Goal: Task Accomplishment & Management: Manage account settings

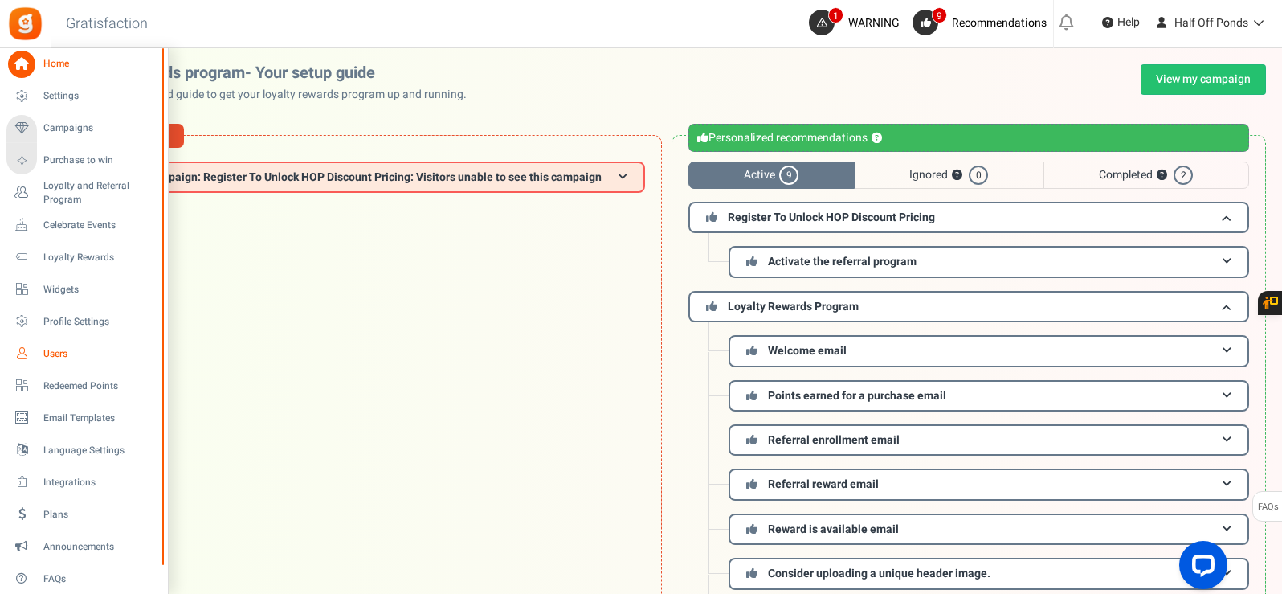
click at [63, 349] on span "Users" at bounding box center [99, 354] width 112 height 14
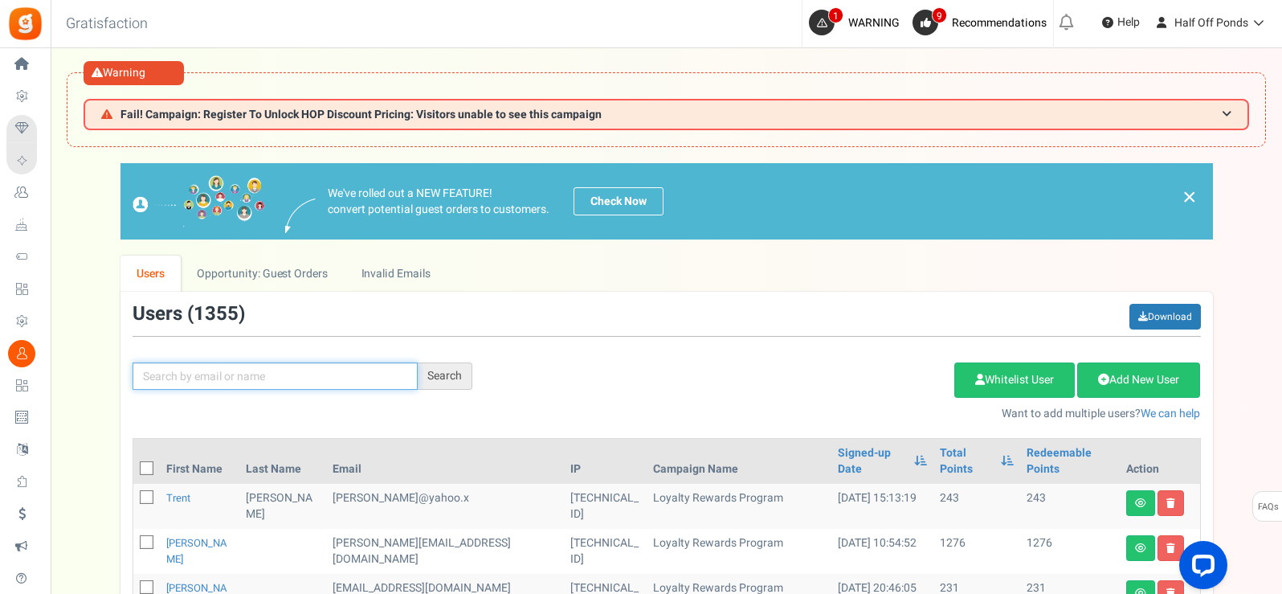
click at [317, 384] on input "text" at bounding box center [275, 375] width 285 height 27
paste input "[EMAIL_ADDRESS][DOMAIN_NAME]"
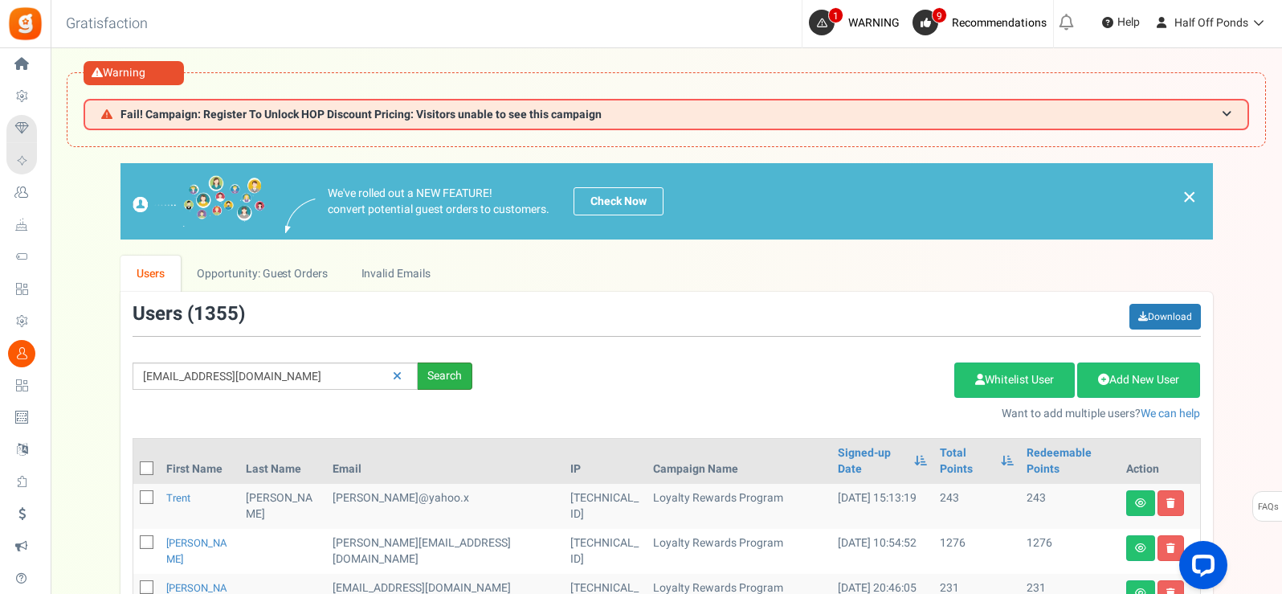
click at [423, 387] on div "Search" at bounding box center [445, 375] width 55 height 27
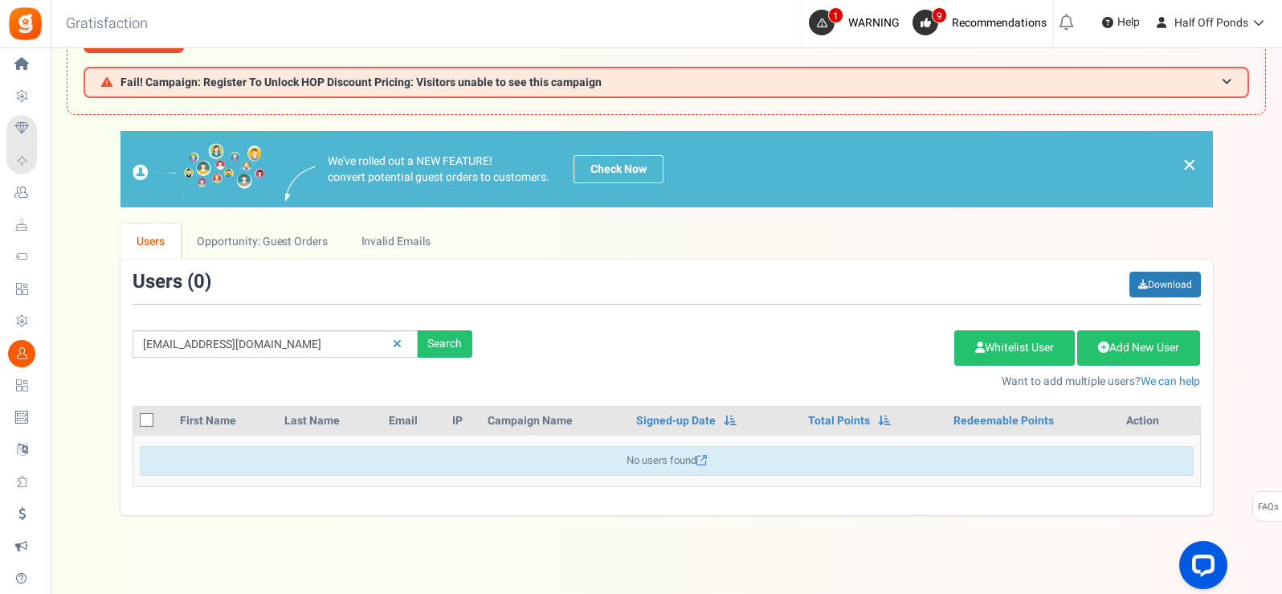
scroll to position [67, 0]
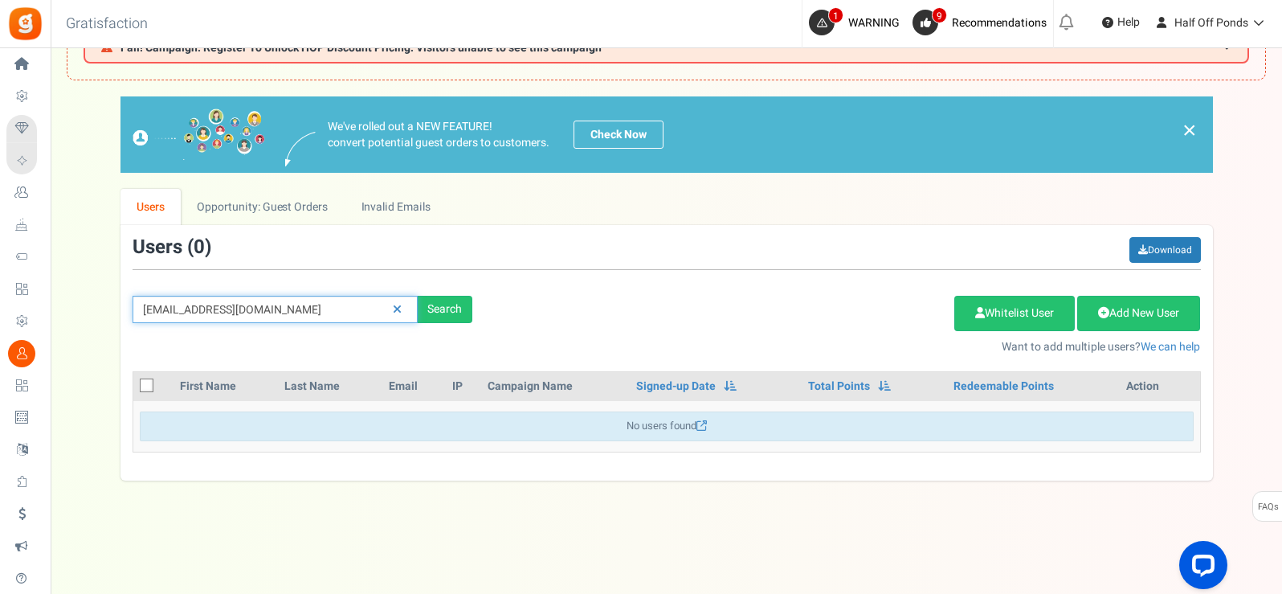
drag, startPoint x: 338, startPoint y: 304, endPoint x: 119, endPoint y: 320, distance: 219.8
click at [119, 320] on div "We've rolled out a NEW FEATURE! convert potential guest orders to customers. Ch…" at bounding box center [666, 288] width 1199 height 384
paste input "[PERSON_NAME]"
click at [456, 302] on div "Search" at bounding box center [445, 309] width 55 height 27
click at [295, 311] on input "[PERSON_NAME]" at bounding box center [275, 309] width 285 height 27
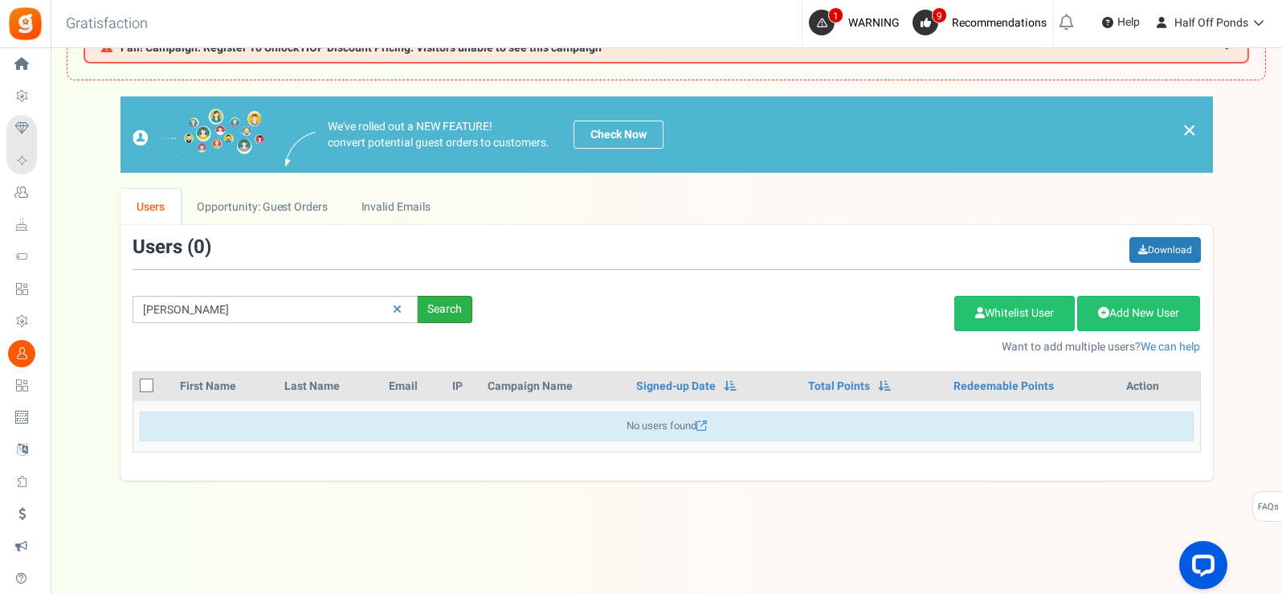
click at [449, 308] on div "Search" at bounding box center [445, 309] width 55 height 27
click at [290, 316] on input "[PERSON_NAME]" at bounding box center [275, 309] width 285 height 27
drag, startPoint x: 194, startPoint y: 313, endPoint x: 178, endPoint y: 317, distance: 16.8
click at [178, 317] on input "[PERSON_NAME]" at bounding box center [275, 309] width 285 height 27
click at [438, 301] on div "Search" at bounding box center [445, 309] width 55 height 27
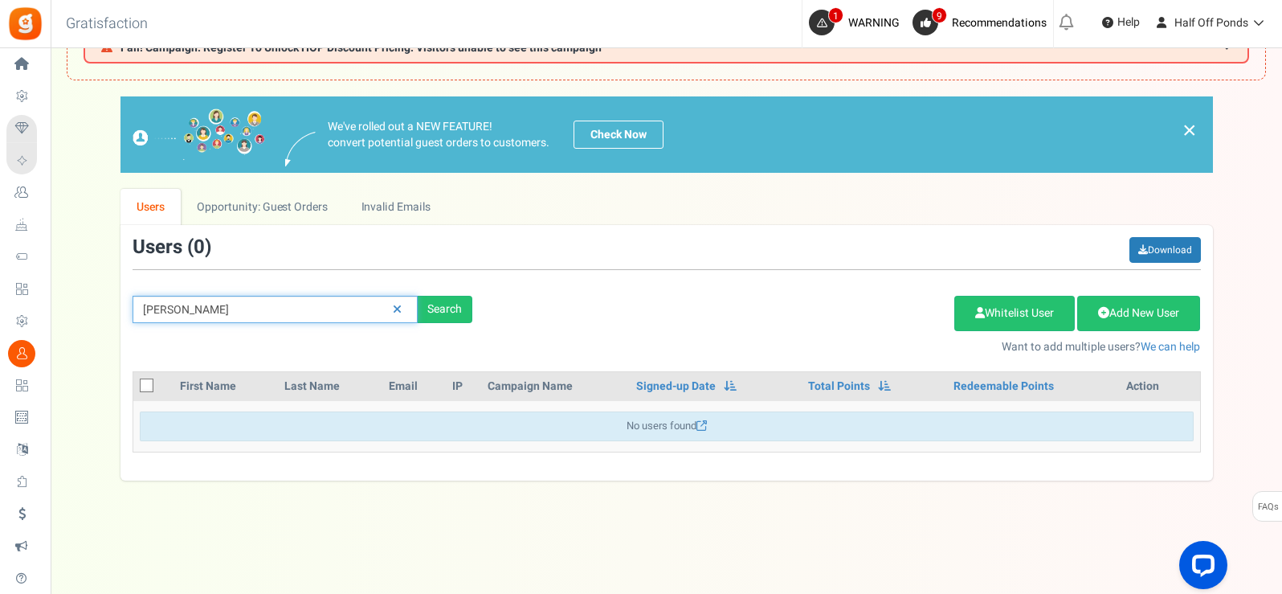
drag, startPoint x: 286, startPoint y: 307, endPoint x: 79, endPoint y: 325, distance: 208.1
click at [79, 325] on div "We've rolled out a NEW FEATURE! convert potential guest orders to customers. Ch…" at bounding box center [666, 288] width 1199 height 384
paste input "[EMAIL_ADDRESS][DOMAIN_NAME]"
drag, startPoint x: 168, startPoint y: 311, endPoint x: 96, endPoint y: 329, distance: 74.6
click at [96, 329] on div "We've rolled out a NEW FEATURE! convert potential guest orders to customers. Ch…" at bounding box center [666, 288] width 1199 height 384
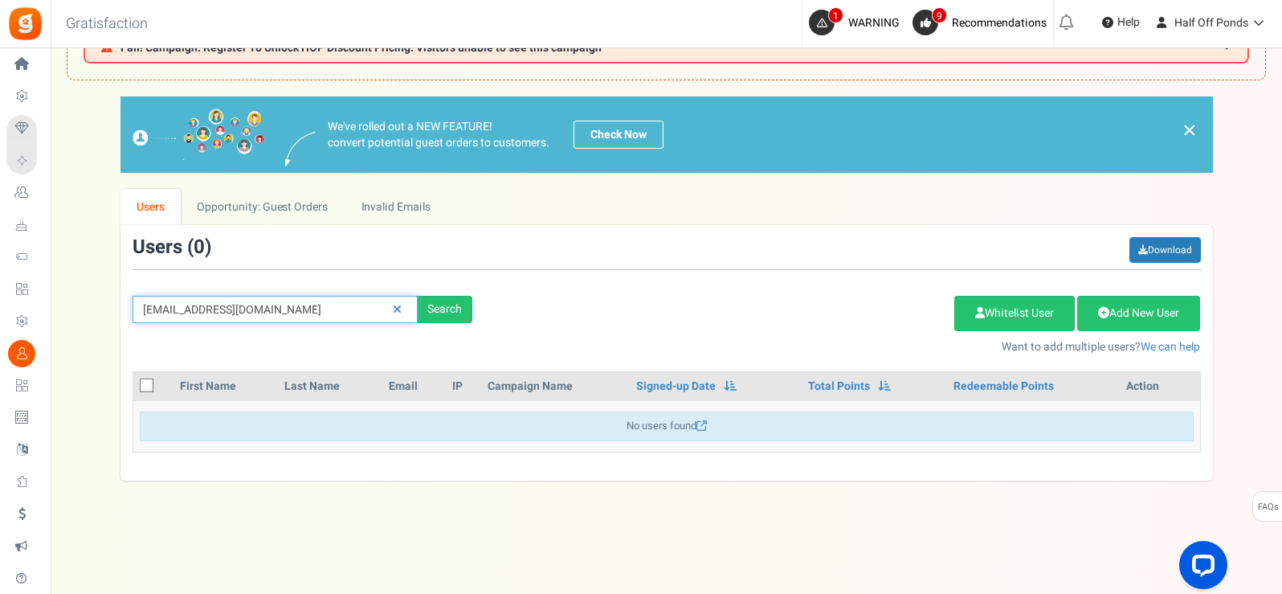
type input "[EMAIL_ADDRESS][DOMAIN_NAME]"
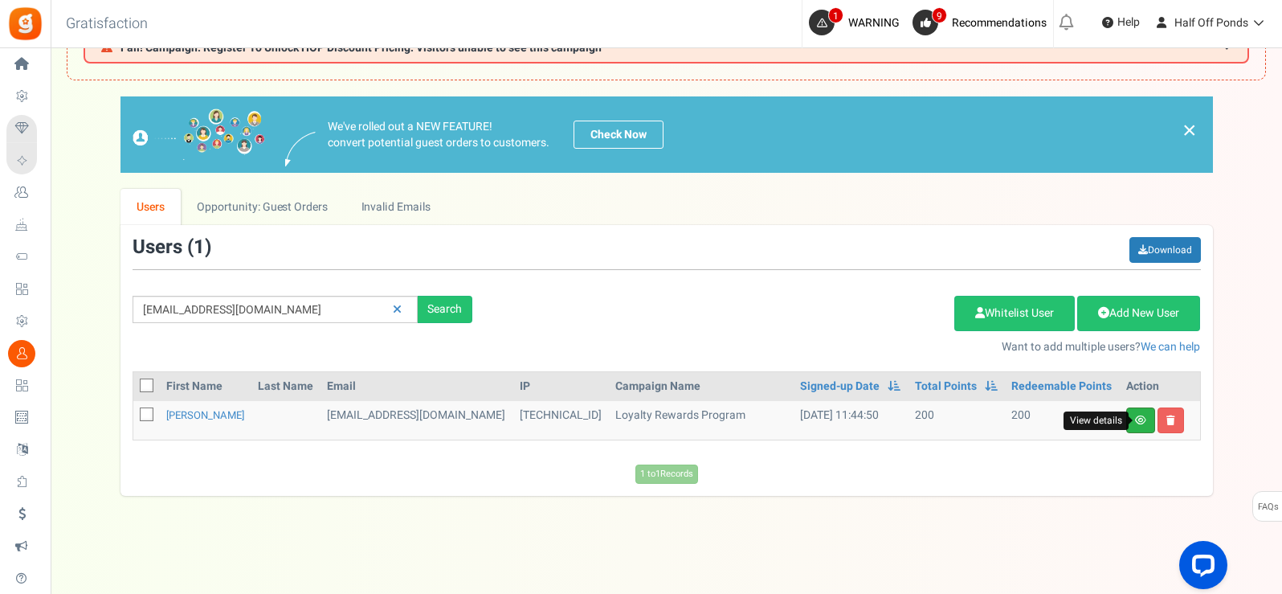
click at [1139, 419] on icon at bounding box center [1140, 420] width 11 height 10
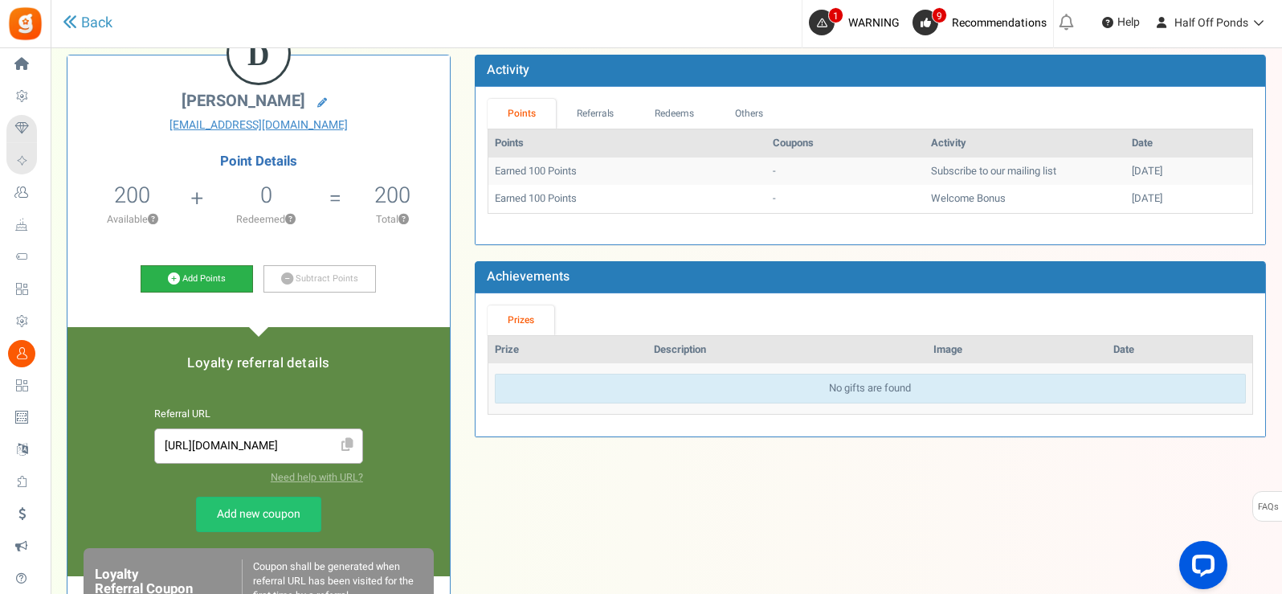
scroll to position [214, 0]
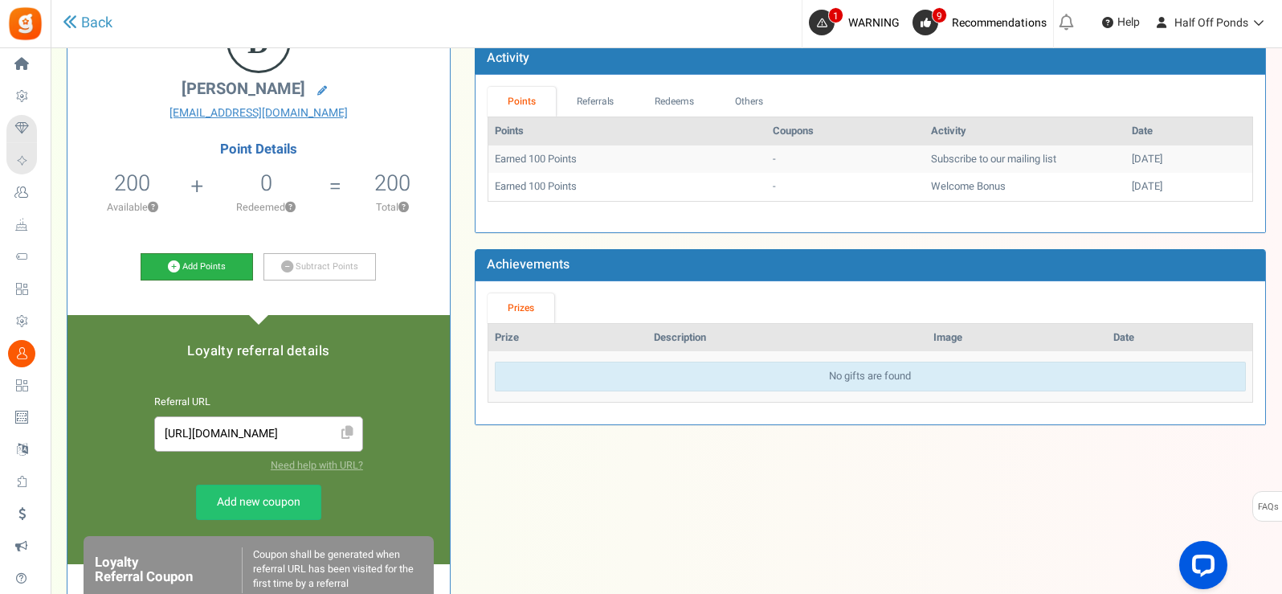
click at [195, 266] on link "Add Points" at bounding box center [197, 266] width 112 height 27
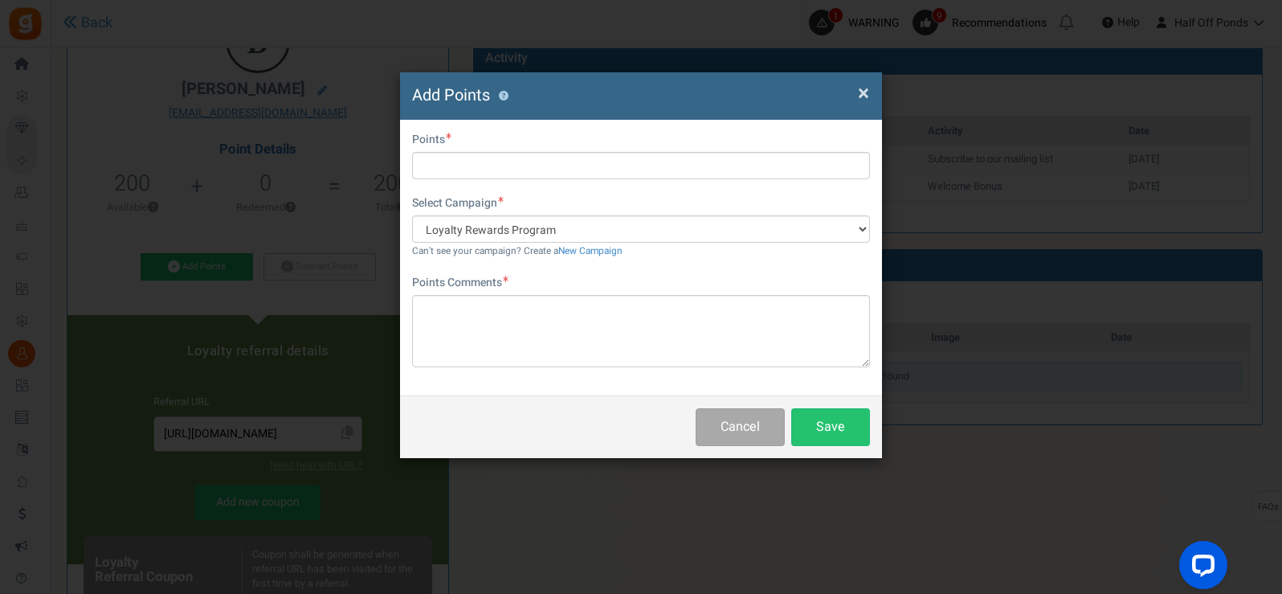
click at [568, 191] on div "First Name Last Name Email [EMAIL_ADDRESS][DOMAIN_NAME] Do you want to give Wel…" at bounding box center [641, 258] width 482 height 276
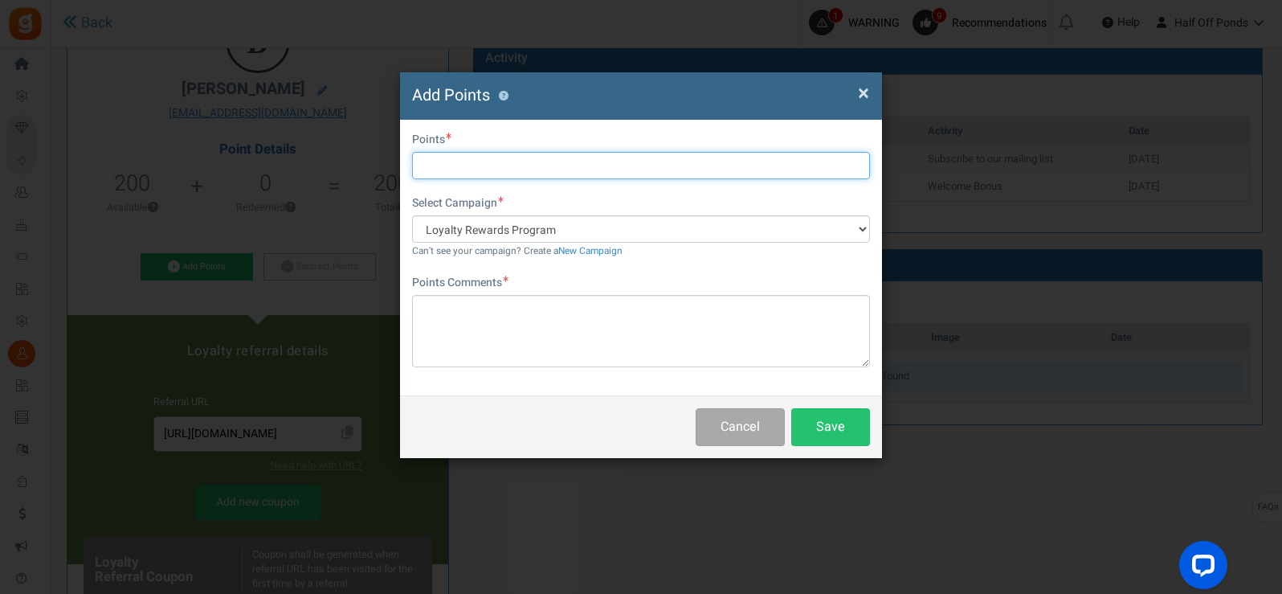
click at [585, 174] on input "text" at bounding box center [641, 165] width 458 height 27
type input "829"
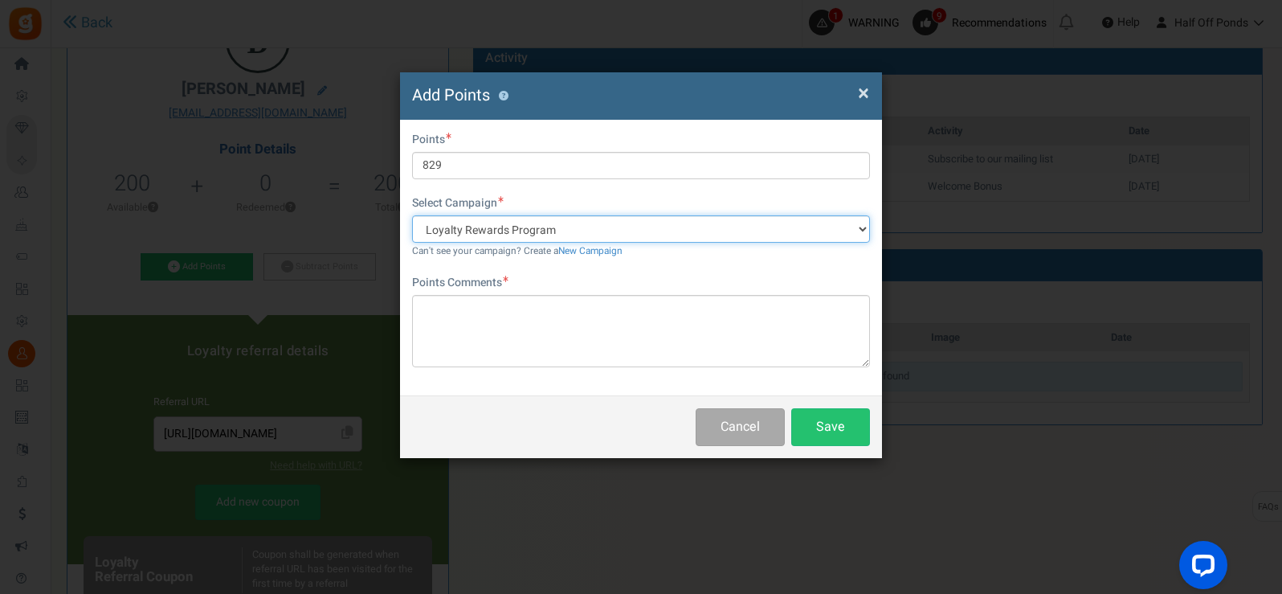
click at [568, 228] on select "Loyalty Rewards Program Register To Unlock HOP Discount Pricing" at bounding box center [641, 228] width 458 height 27
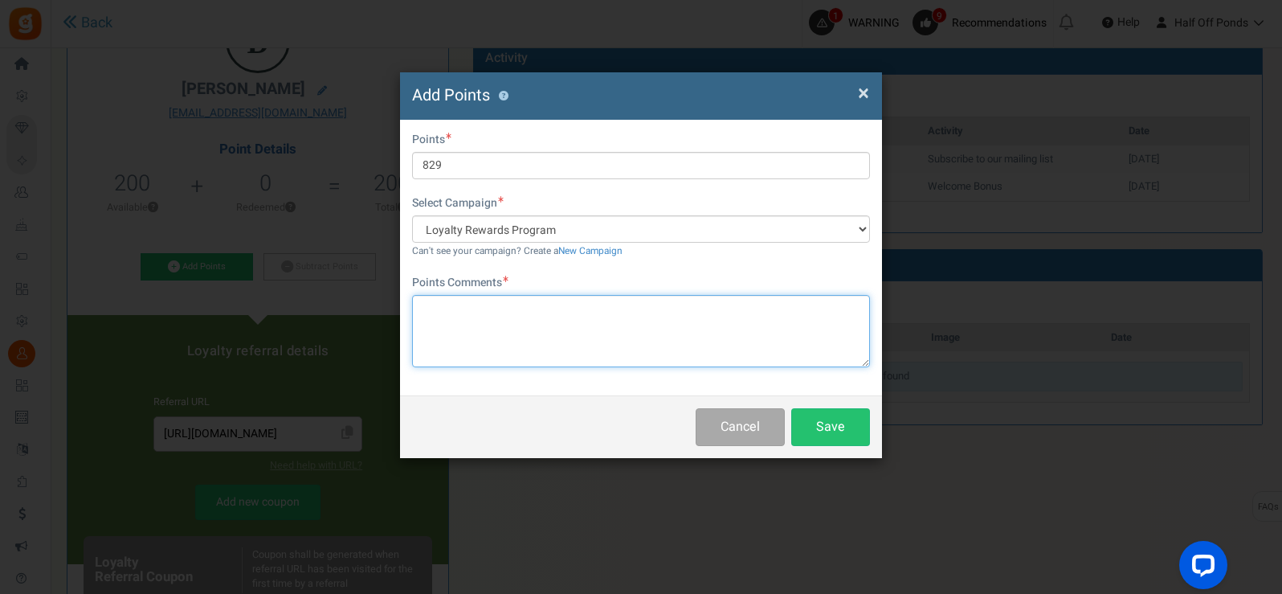
click at [553, 312] on textarea at bounding box center [641, 331] width 458 height 72
type textarea "Points for Fountain"
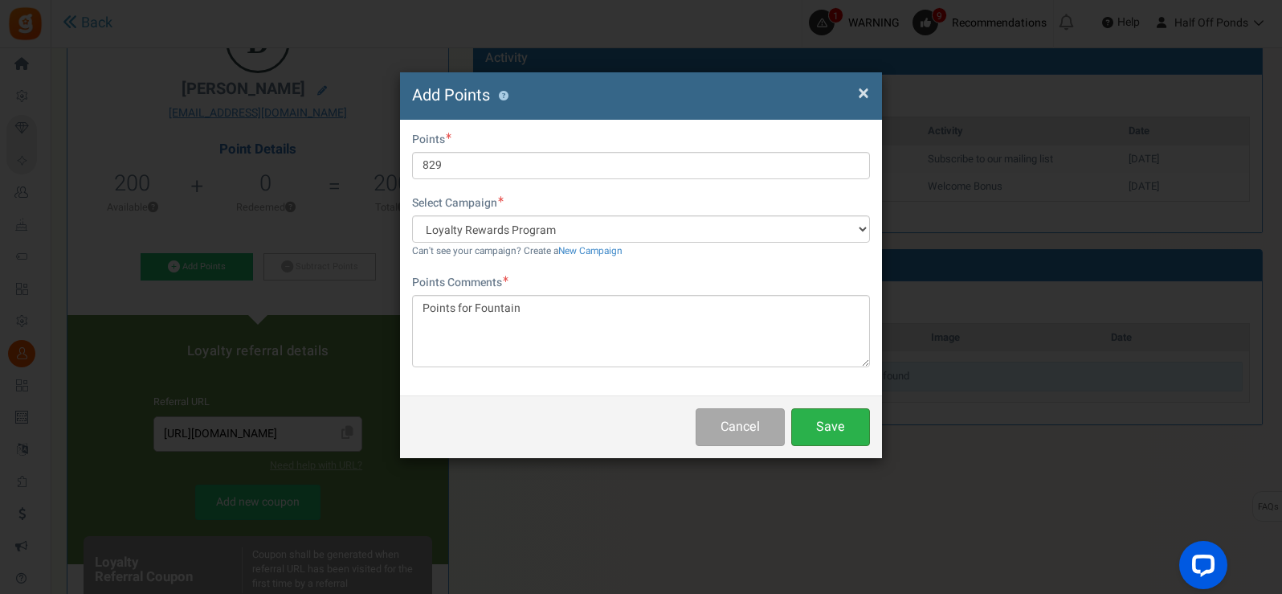
click at [811, 412] on button "Save" at bounding box center [830, 427] width 79 height 38
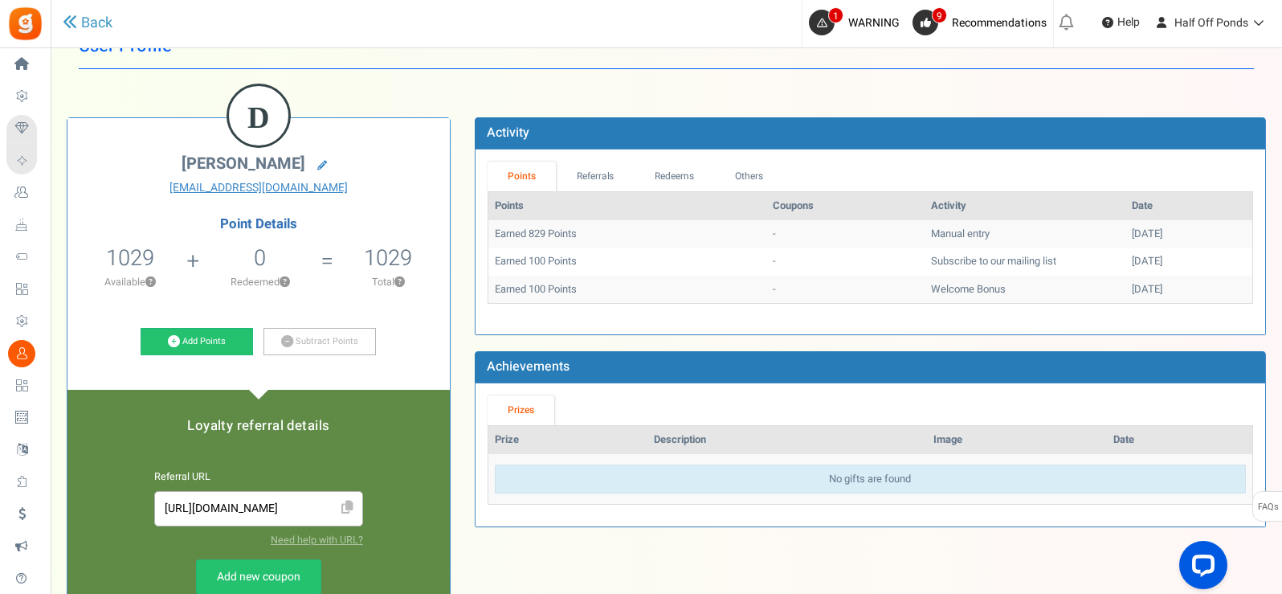
scroll to position [139, 0]
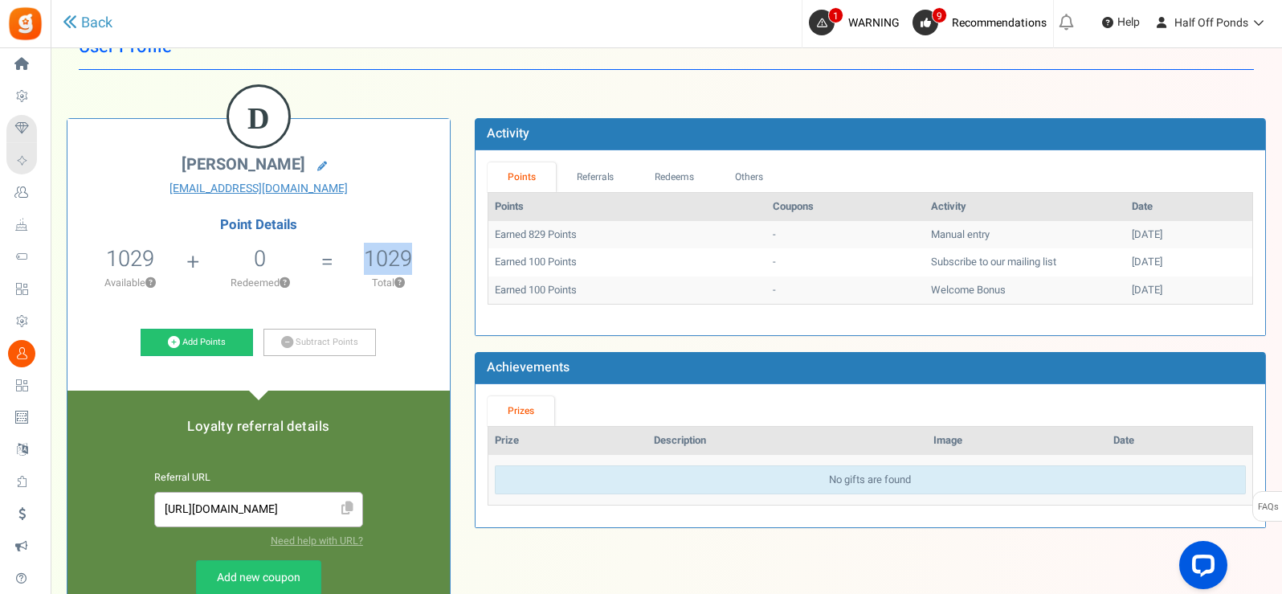
drag, startPoint x: 368, startPoint y: 262, endPoint x: 431, endPoint y: 260, distance: 63.5
click at [431, 260] on li "1029 Total ?" at bounding box center [388, 272] width 123 height 67
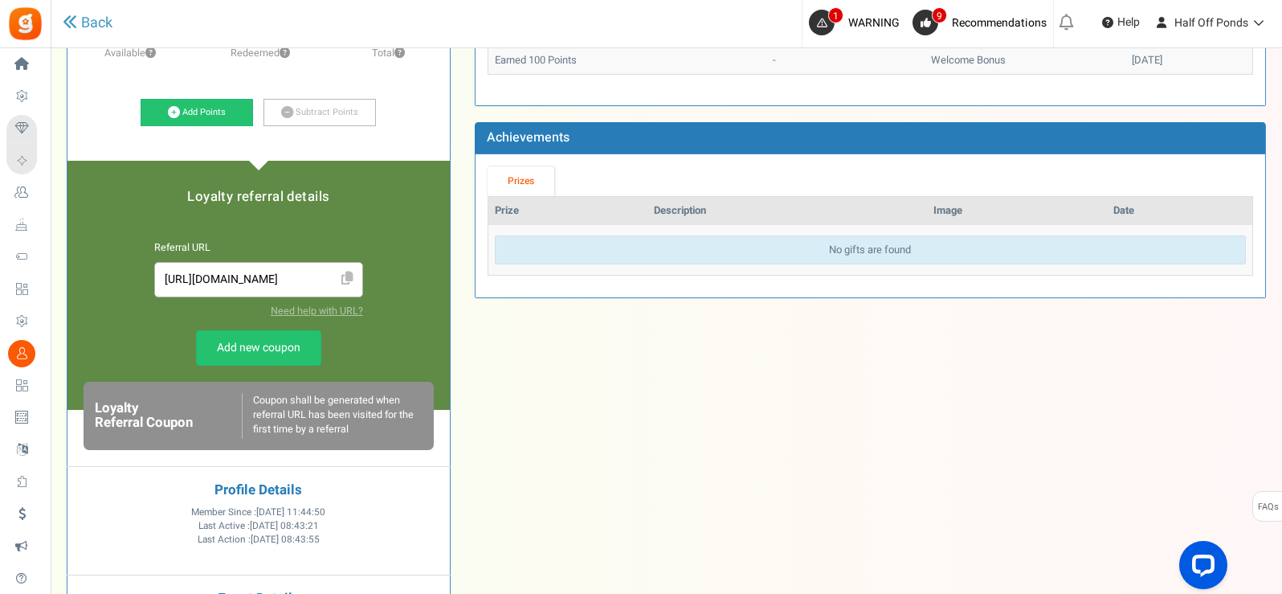
scroll to position [246, 0]
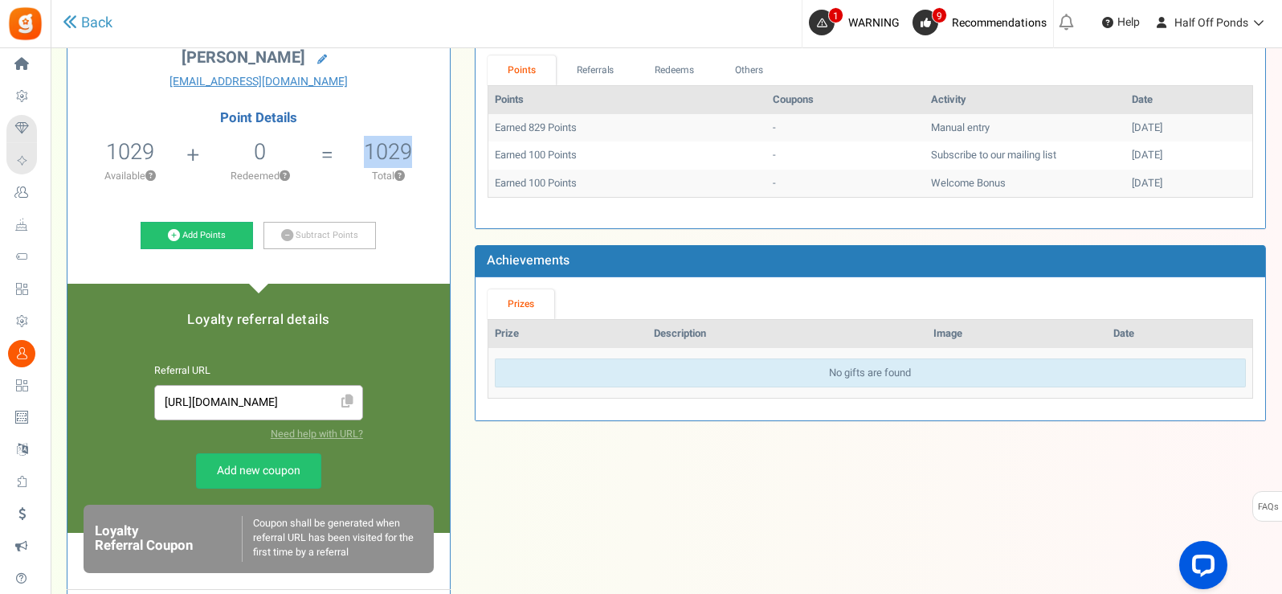
drag, startPoint x: 367, startPoint y: 152, endPoint x: 415, endPoint y: 159, distance: 48.7
click at [415, 159] on li "1029 Total ?" at bounding box center [388, 165] width 123 height 67
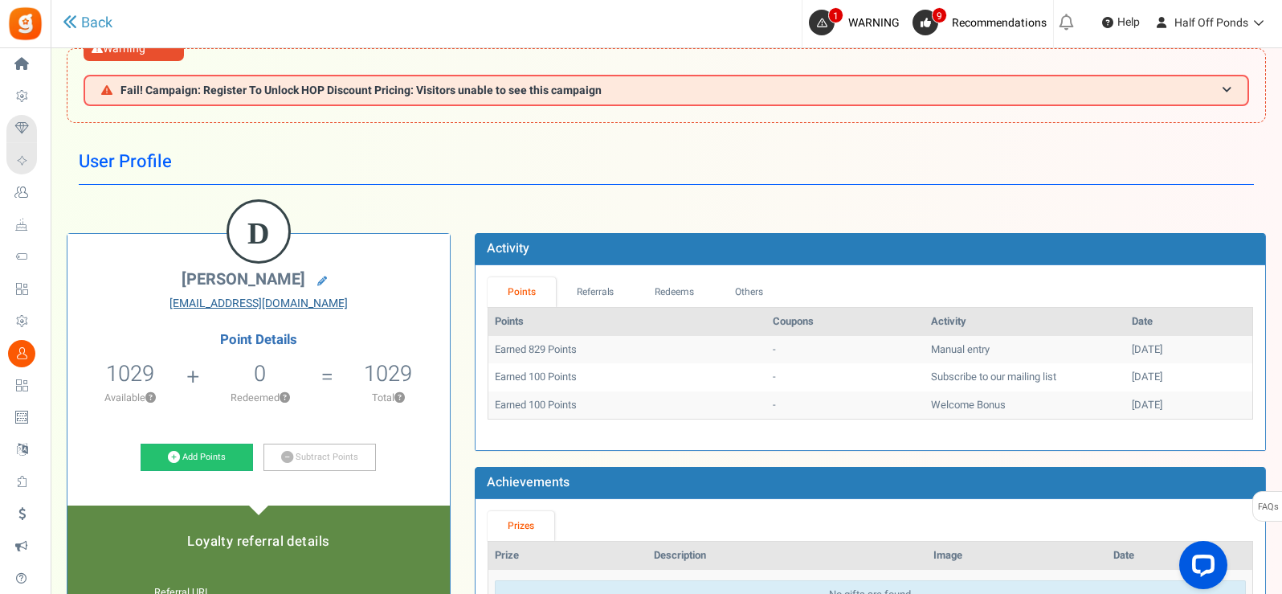
scroll to position [0, 0]
